Goal: Task Accomplishment & Management: Complete application form

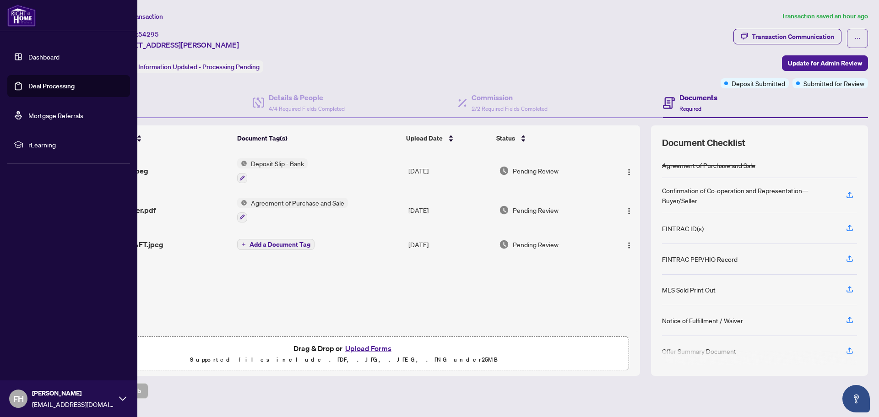
click at [37, 85] on link "Deal Processing" at bounding box center [51, 86] width 46 height 8
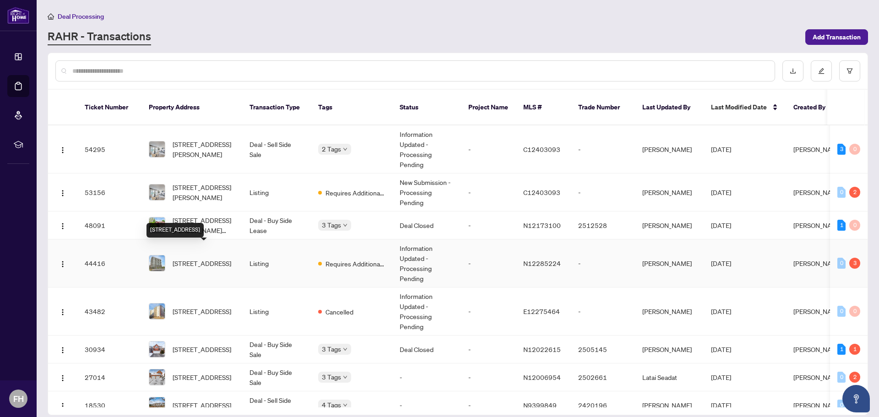
click at [193, 258] on span "[STREET_ADDRESS]" at bounding box center [202, 263] width 59 height 10
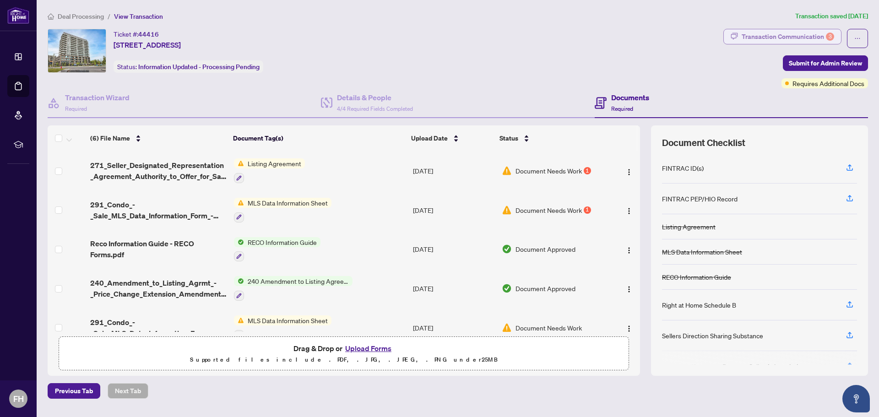
click at [783, 33] on div "Transaction Communication 3" at bounding box center [788, 36] width 92 height 15
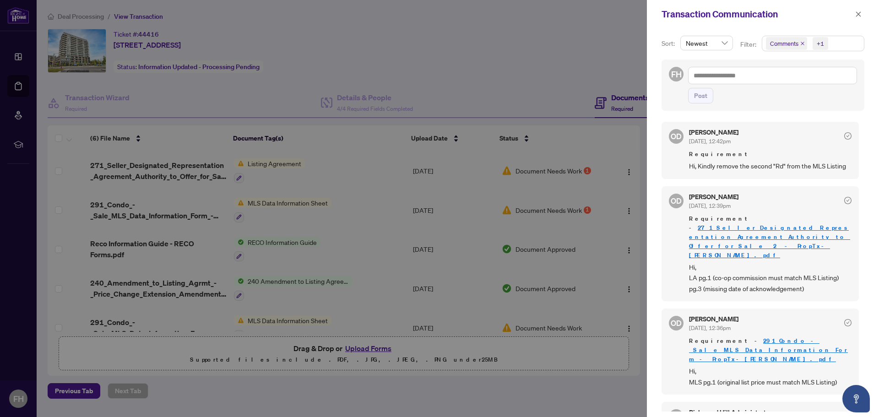
click at [749, 228] on link "271_Seller_Designated_Representation_Agreement_Authority_to_Offer_for_Sale__2__…" at bounding box center [769, 241] width 161 height 35
click at [858, 15] on icon "close" at bounding box center [858, 13] width 5 height 5
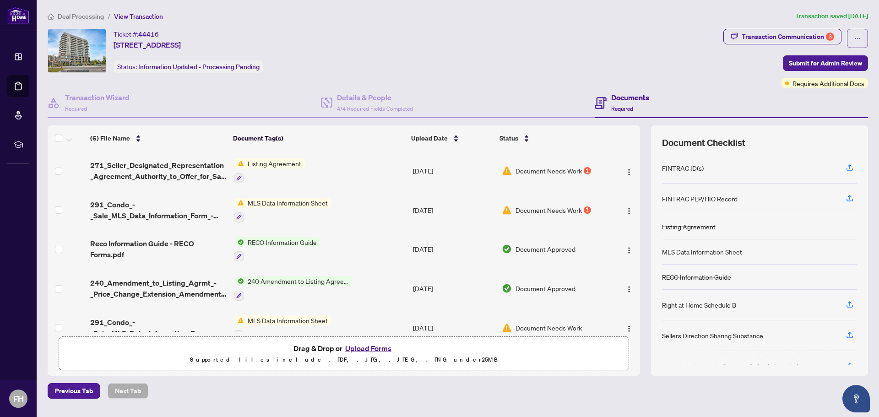
click at [356, 348] on button "Upload Forms" at bounding box center [368, 348] width 52 height 12
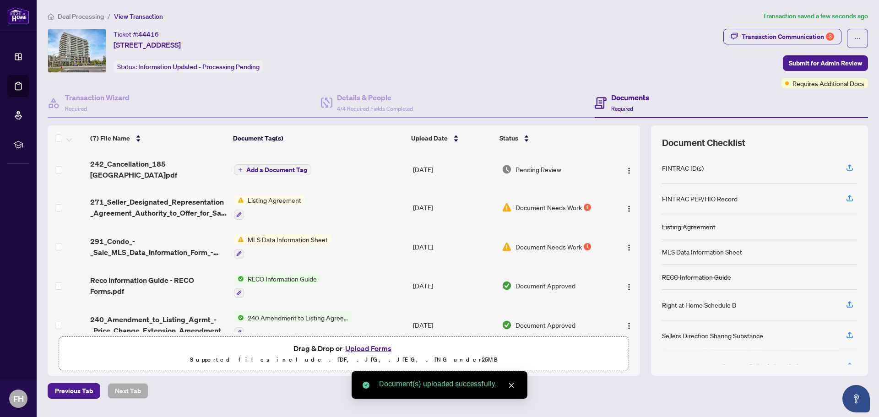
click at [275, 167] on span "Add a Document Tag" at bounding box center [276, 170] width 61 height 6
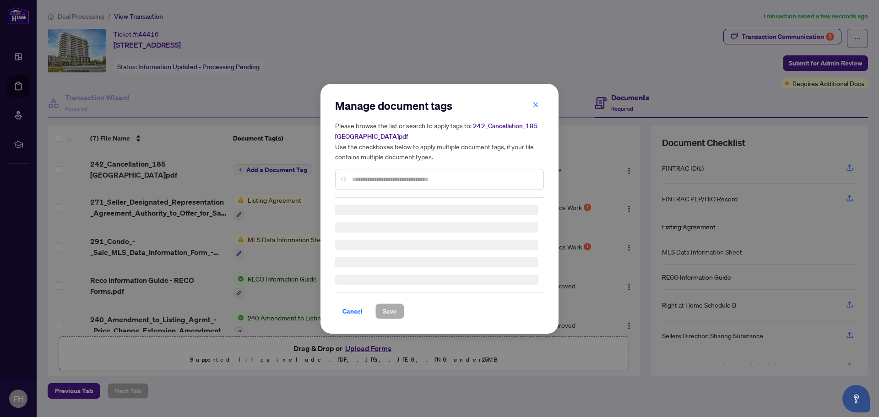
click at [363, 177] on div "Manage document tags Please browse the list or search to apply tags to: 242_Can…" at bounding box center [439, 147] width 209 height 99
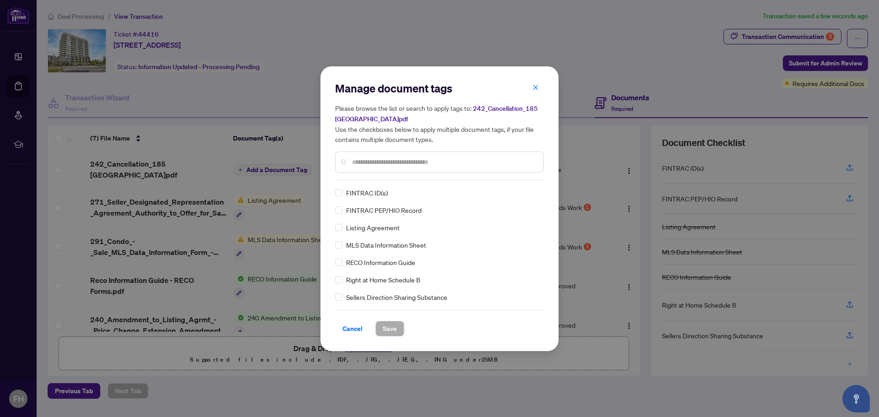
click at [363, 161] on input "text" at bounding box center [444, 162] width 184 height 10
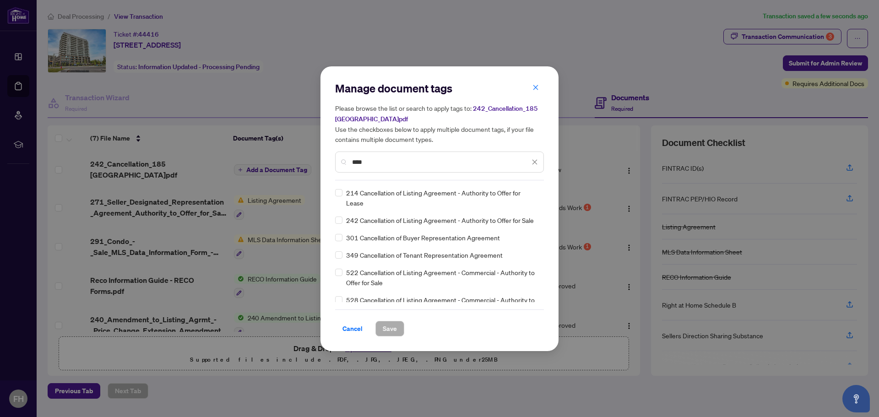
type input "****"
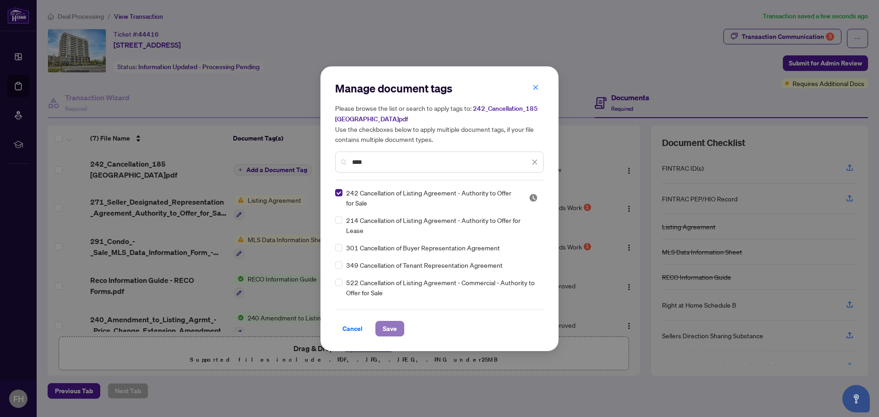
click at [386, 325] on span "Save" at bounding box center [390, 328] width 14 height 15
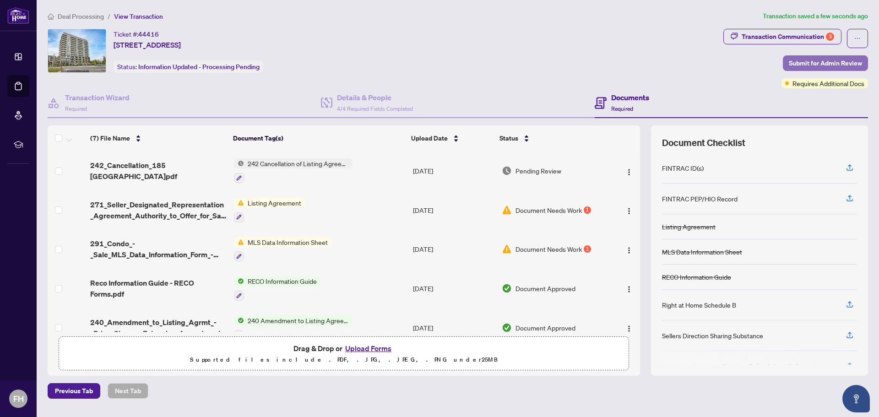
click at [824, 60] on span "Submit for Admin Review" at bounding box center [825, 63] width 73 height 15
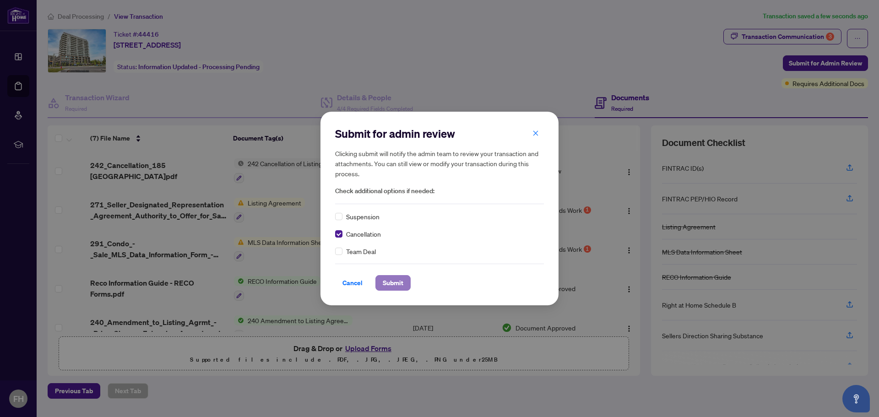
click at [392, 282] on span "Submit" at bounding box center [393, 283] width 21 height 15
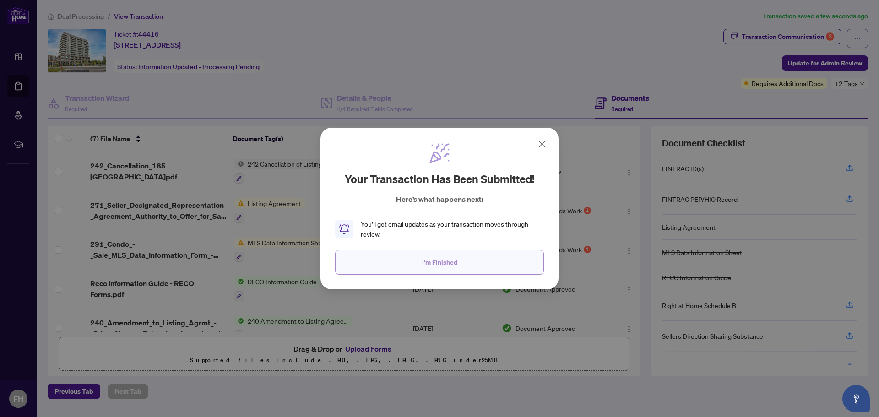
click at [423, 258] on span "I'm Finished" at bounding box center [439, 262] width 35 height 15
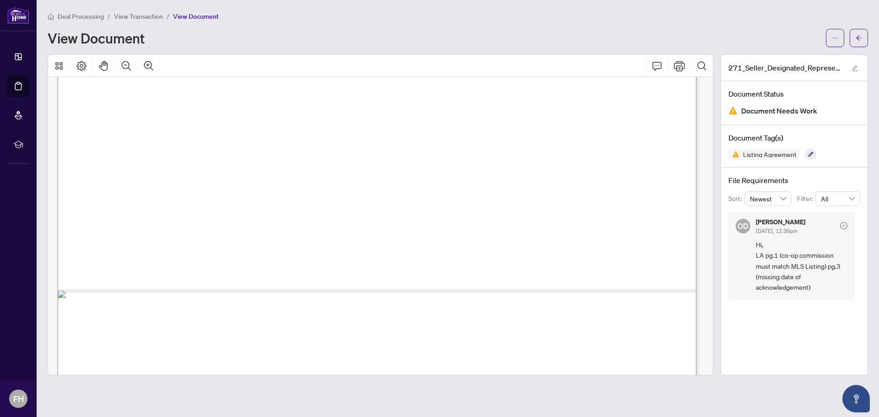
scroll to position [3943, 0]
